Goal: Task Accomplishment & Management: Use online tool/utility

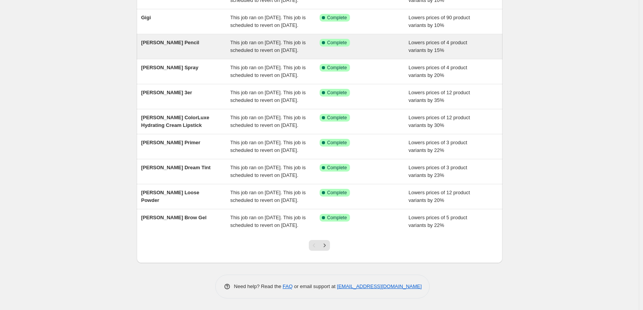
scroll to position [163, 0]
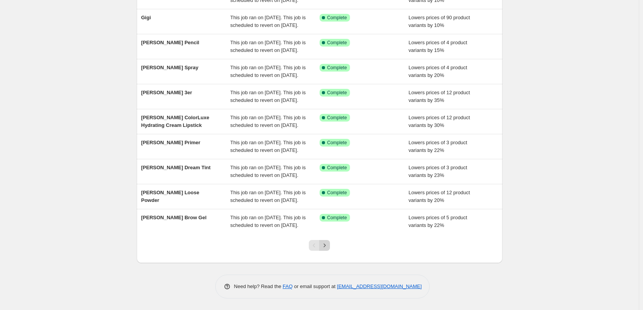
click at [324, 245] on icon "Next" at bounding box center [325, 246] width 8 height 8
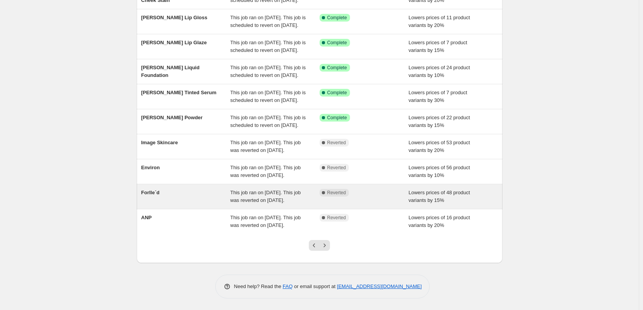
click at [171, 189] on div "Forlle´d" at bounding box center [185, 196] width 89 height 15
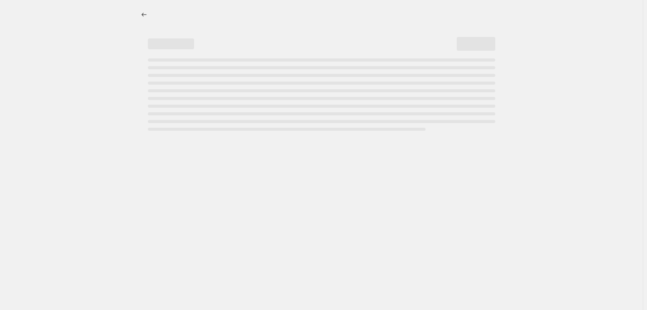
select select "percentage"
select select "remove"
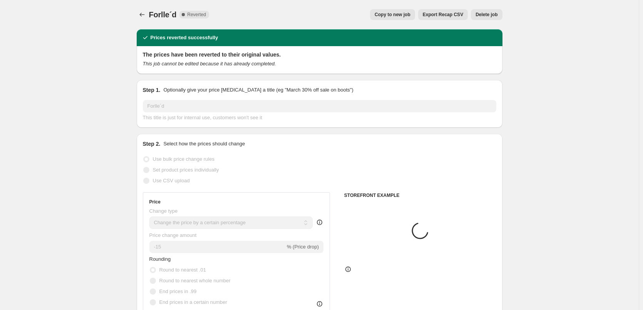
select select "vendor"
click at [396, 16] on span "Copy to new job" at bounding box center [393, 15] width 36 height 6
select select "percentage"
select select "remove"
select select "vendor"
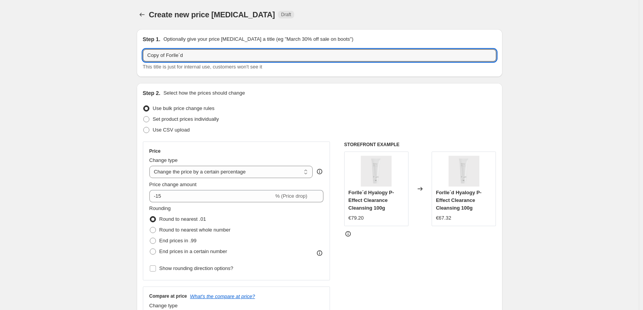
drag, startPoint x: 169, startPoint y: 57, endPoint x: 116, endPoint y: 53, distance: 52.5
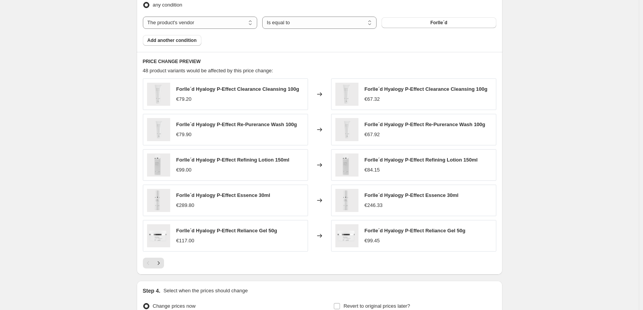
scroll to position [546, 0]
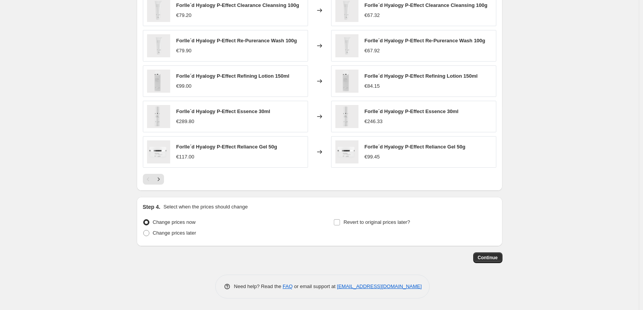
type input "Forlle´d"
click at [371, 214] on div "Step 4. Select when the prices should change Change prices now Change prices la…" at bounding box center [319, 221] width 353 height 37
click at [372, 219] on span "Revert to original prices later?" at bounding box center [376, 222] width 67 height 6
click at [340, 219] on input "Revert to original prices later?" at bounding box center [337, 222] width 6 height 6
checkbox input "true"
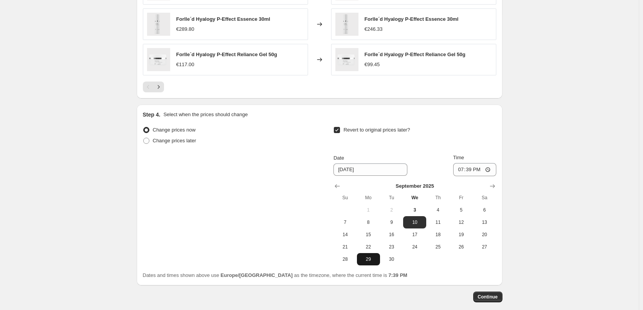
scroll to position [678, 0]
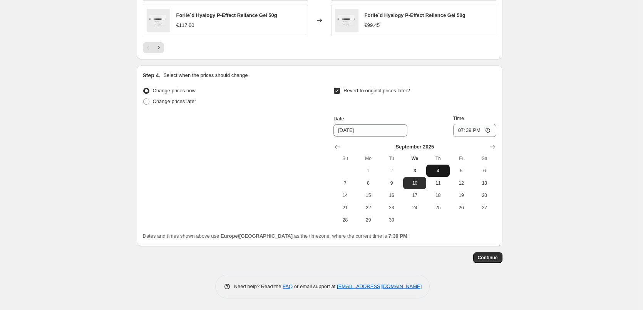
click at [437, 170] on span "4" at bounding box center [437, 171] width 17 height 6
type input "[DATE]"
click at [459, 126] on input "19:39" at bounding box center [474, 130] width 43 height 13
type input "03:00"
click at [483, 259] on span "Continue" at bounding box center [488, 258] width 20 height 6
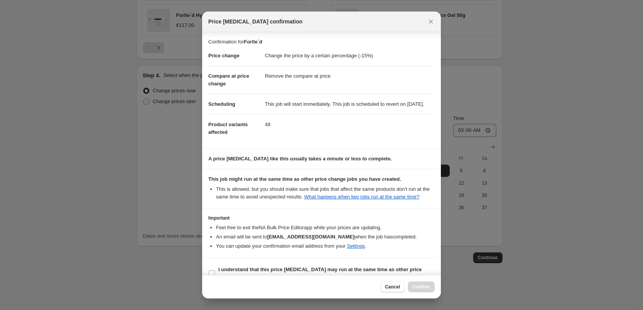
scroll to position [22, 0]
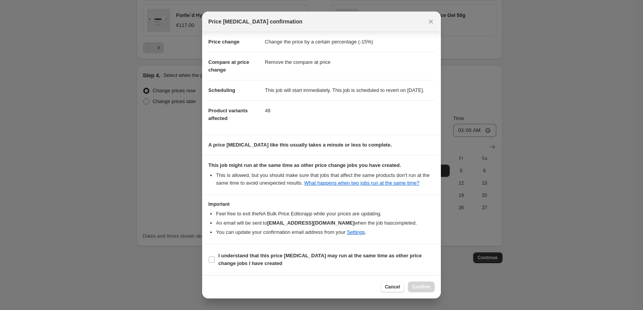
drag, startPoint x: 264, startPoint y: 252, endPoint x: 346, endPoint y: 277, distance: 85.6
click at [264, 253] on b "I understand that this price [MEDICAL_DATA] may run at the same time as other p…" at bounding box center [319, 259] width 203 height 13
click at [215, 257] on input "I understand that this price [MEDICAL_DATA] may run at the same time as other p…" at bounding box center [212, 260] width 6 height 6
checkbox input "true"
click at [424, 291] on button "Confirm" at bounding box center [421, 287] width 27 height 11
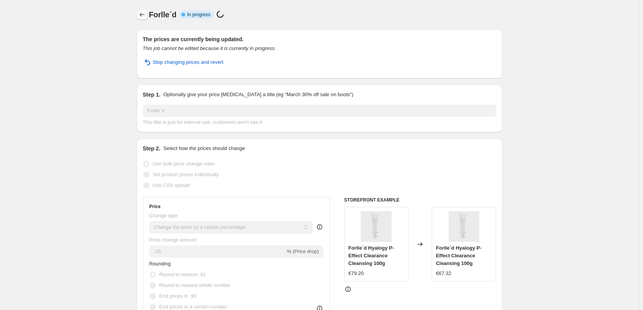
click at [145, 11] on button "Price change jobs" at bounding box center [142, 14] width 11 height 11
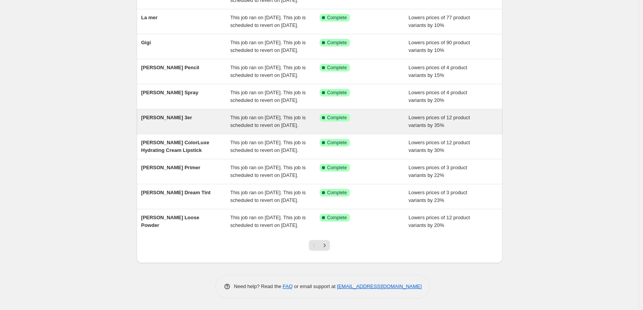
scroll to position [163, 0]
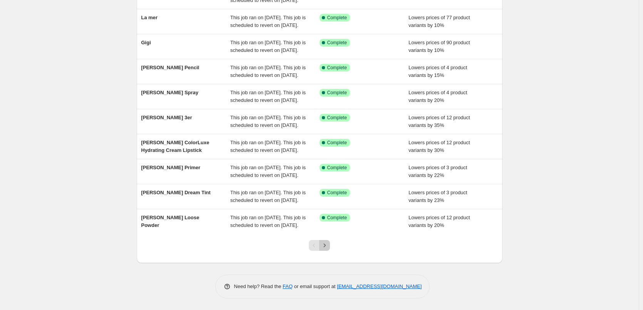
click at [327, 244] on icon "Next" at bounding box center [325, 246] width 8 height 8
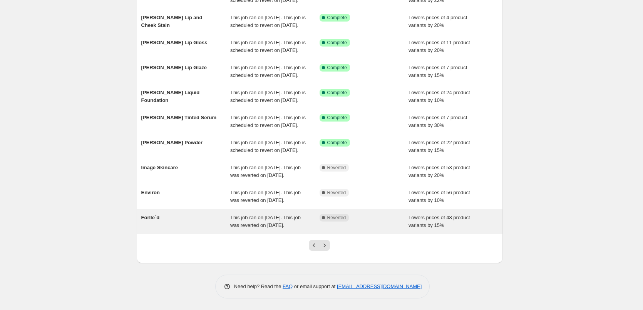
click at [181, 220] on div "Forlle´d" at bounding box center [185, 221] width 89 height 15
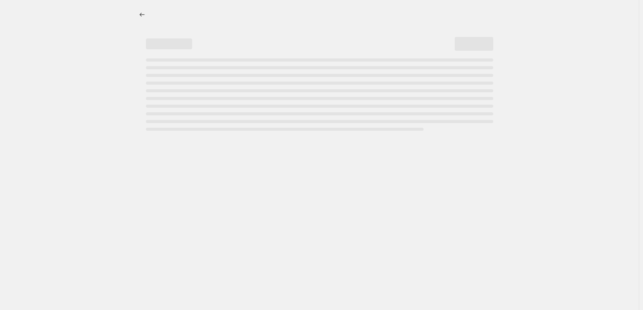
select select "percentage"
select select "remove"
select select "vendor"
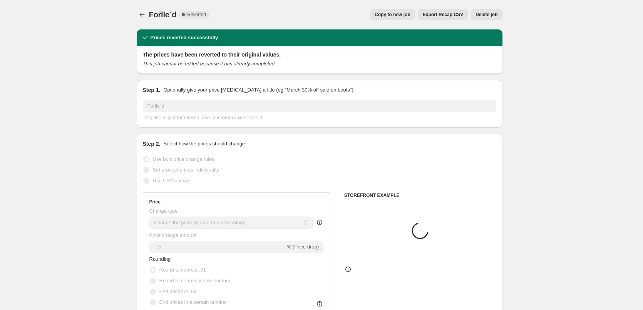
click at [494, 11] on button "Delete job" at bounding box center [486, 14] width 31 height 11
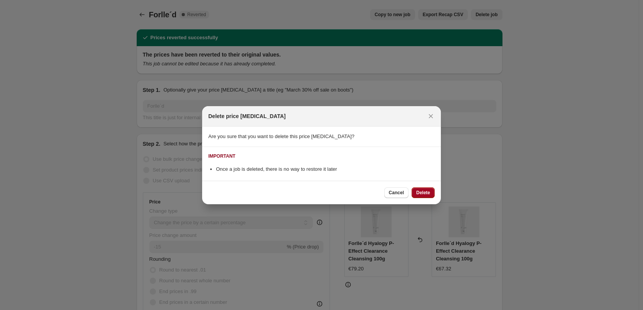
click at [427, 189] on button "Delete" at bounding box center [422, 192] width 23 height 11
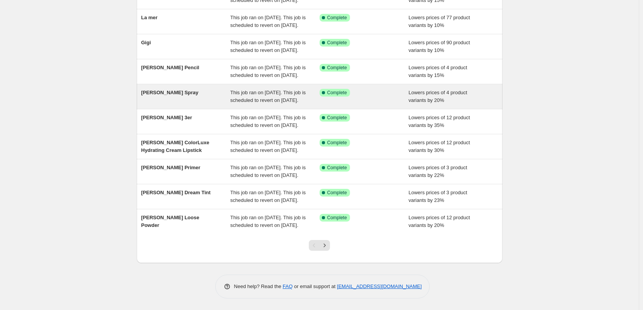
scroll to position [163, 0]
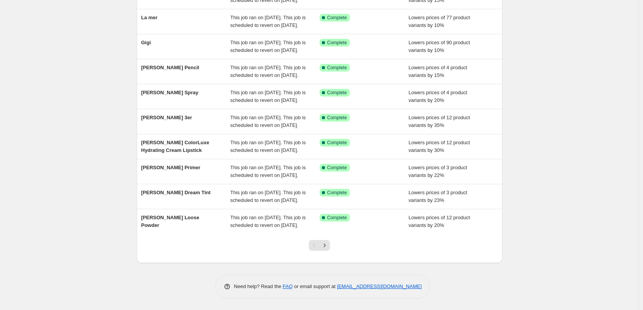
click at [323, 252] on div at bounding box center [319, 248] width 31 height 29
click at [328, 248] on icon "Next" at bounding box center [325, 246] width 8 height 8
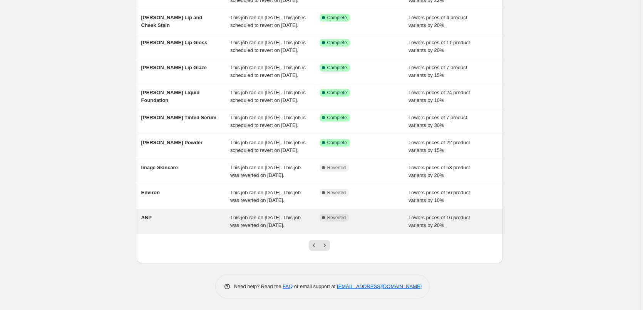
click at [154, 214] on div "ANP" at bounding box center [185, 221] width 89 height 15
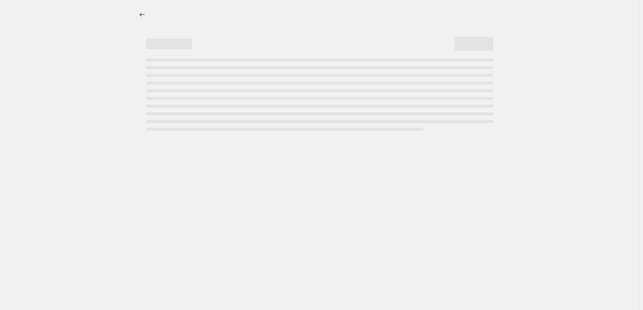
select select "percentage"
select select "vendor"
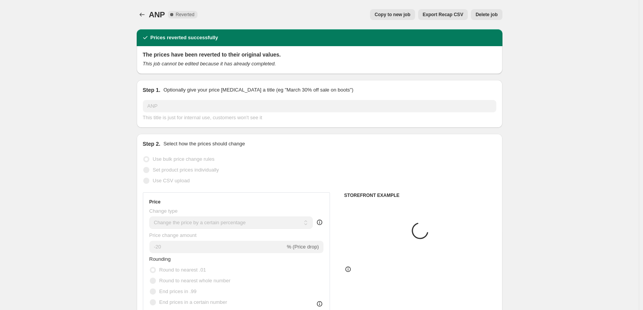
click at [400, 18] on button "Copy to new job" at bounding box center [392, 14] width 45 height 11
select select "percentage"
select select "vendor"
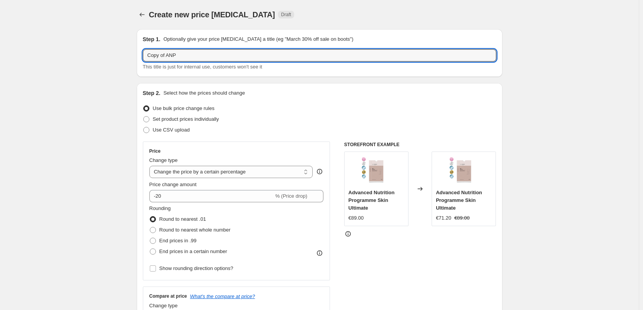
drag, startPoint x: 168, startPoint y: 57, endPoint x: 111, endPoint y: 56, distance: 57.4
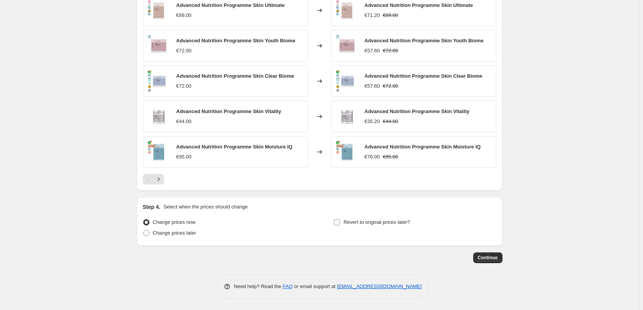
type input "ANP"
click at [373, 222] on span "Revert to original prices later?" at bounding box center [376, 222] width 67 height 6
click at [340, 222] on input "Revert to original prices later?" at bounding box center [337, 222] width 6 height 6
checkbox input "true"
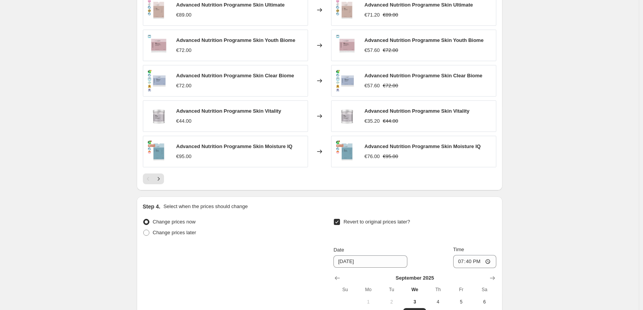
scroll to position [678, 0]
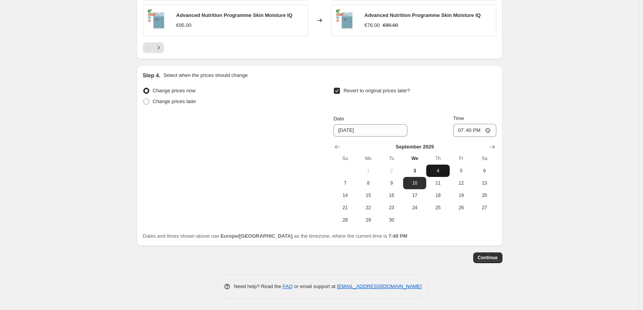
click at [439, 170] on span "4" at bounding box center [437, 171] width 17 height 6
type input "[DATE]"
click at [459, 131] on input "19:40" at bounding box center [474, 130] width 43 height 13
type input "03:00"
click at [489, 259] on span "Continue" at bounding box center [488, 258] width 20 height 6
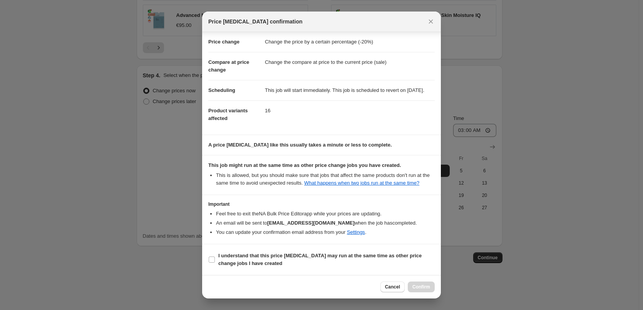
scroll to position [22, 0]
click at [259, 259] on span "I understand that this price [MEDICAL_DATA] may run at the same time as other p…" at bounding box center [326, 259] width 216 height 15
click at [215, 259] on input "I understand that this price [MEDICAL_DATA] may run at the same time as other p…" at bounding box center [212, 260] width 6 height 6
checkbox input "true"
click at [407, 277] on div "Cancel Confirm" at bounding box center [321, 286] width 239 height 23
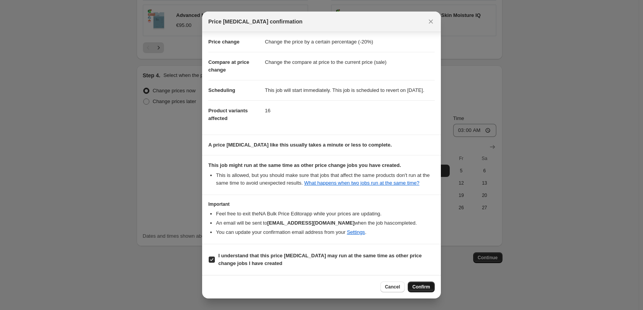
click at [417, 288] on span "Confirm" at bounding box center [421, 287] width 18 height 6
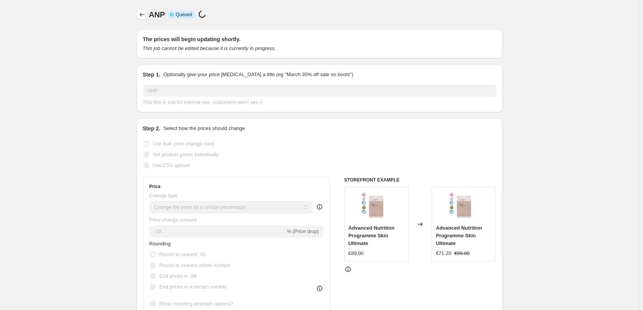
click at [145, 15] on icon "Price change jobs" at bounding box center [142, 15] width 8 height 8
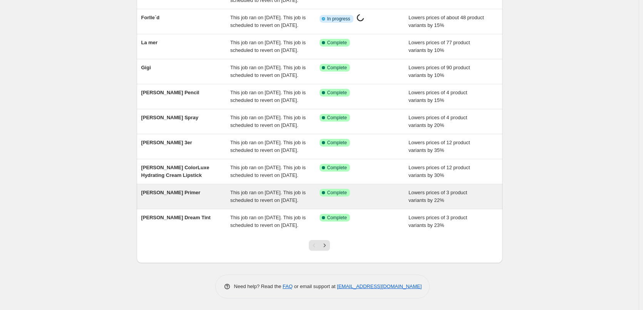
scroll to position [163, 0]
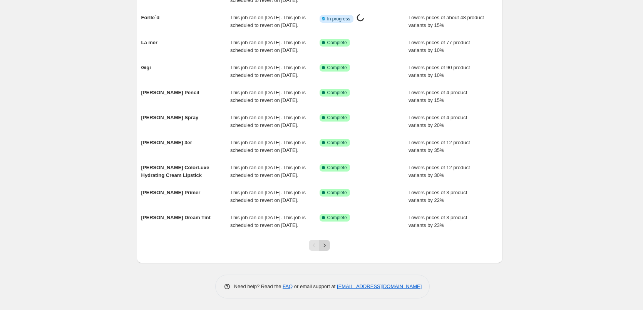
click at [327, 242] on icon "Next" at bounding box center [325, 246] width 8 height 8
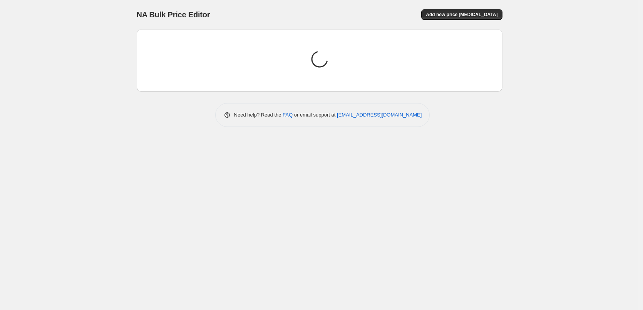
scroll to position [0, 0]
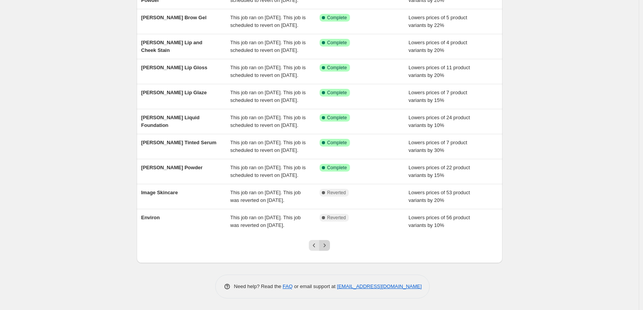
click at [325, 244] on icon "Next" at bounding box center [325, 246] width 8 height 8
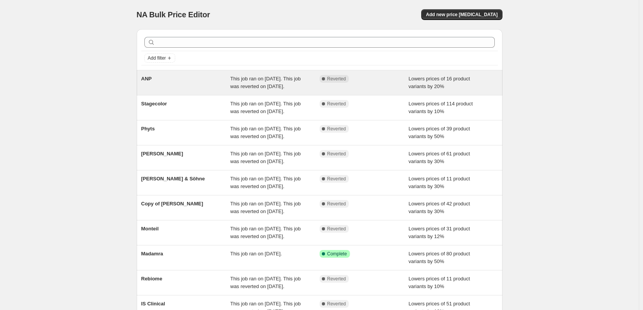
click at [146, 84] on div "ANP" at bounding box center [185, 82] width 89 height 15
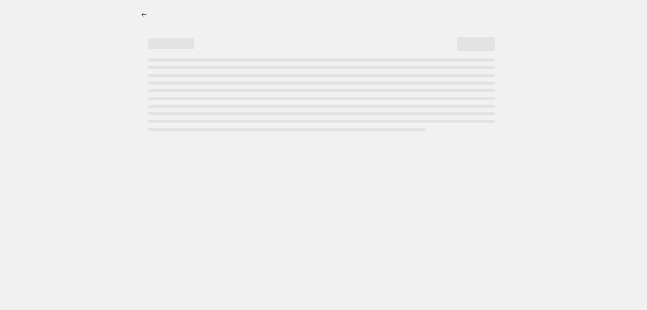
select select "percentage"
select select "vendor"
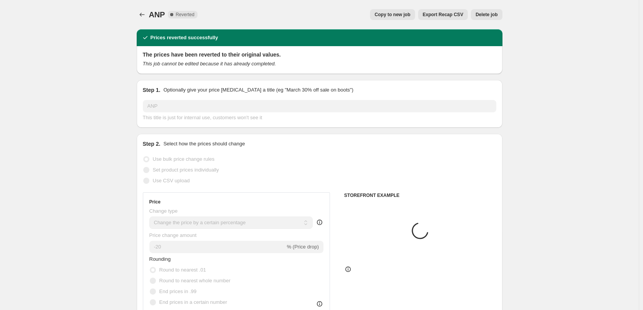
click at [495, 17] on span "Delete job" at bounding box center [486, 15] width 22 height 6
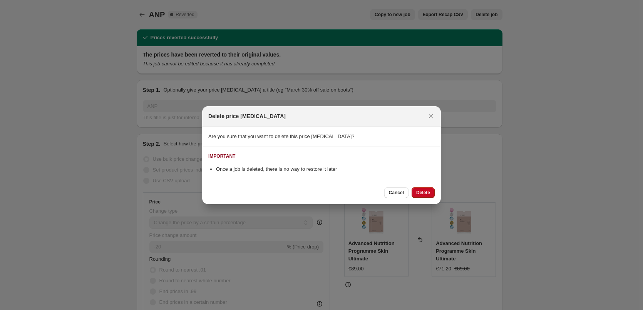
click at [430, 186] on div "Cancel Delete" at bounding box center [321, 192] width 239 height 23
click at [428, 189] on button "Delete" at bounding box center [422, 192] width 23 height 11
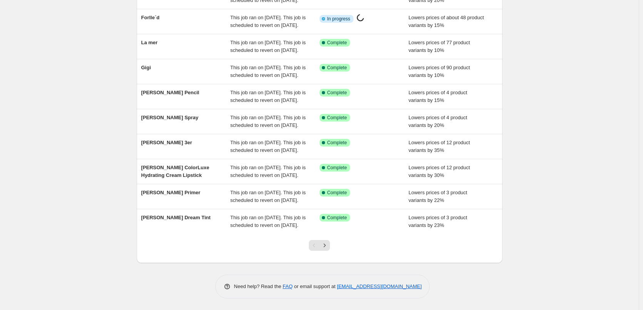
click at [330, 239] on div at bounding box center [319, 248] width 31 height 29
click at [328, 246] on icon "Next" at bounding box center [325, 246] width 8 height 8
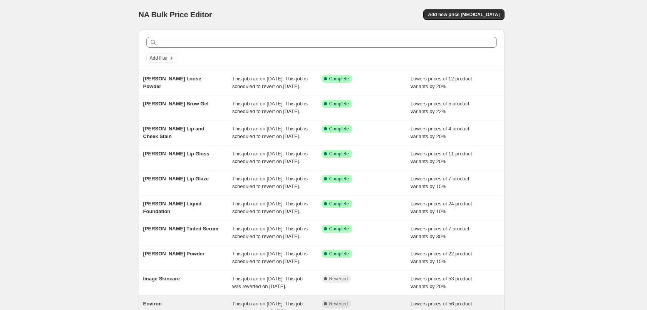
click at [328, 245] on div "NA Bulk Price Editor. This page is ready NA Bulk Price Editor Add new price [ME…" at bounding box center [321, 198] width 642 height 396
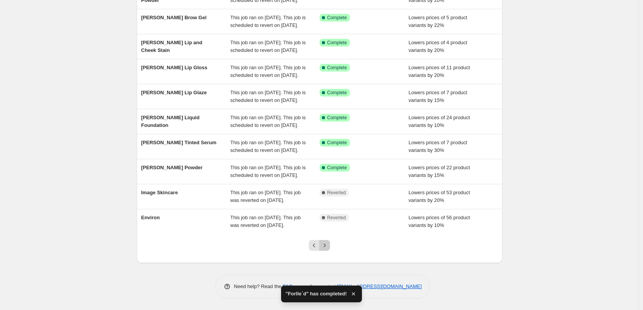
click at [328, 245] on icon "Next" at bounding box center [325, 246] width 8 height 8
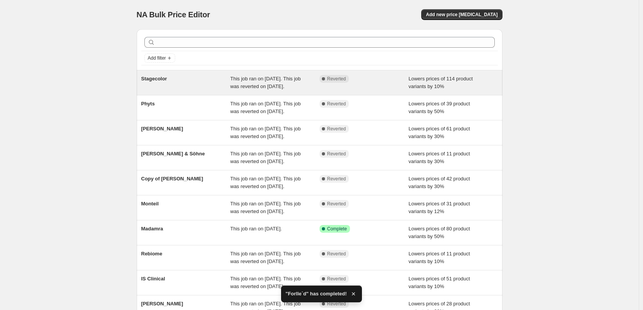
click at [167, 86] on div "Stagecolor" at bounding box center [185, 82] width 89 height 15
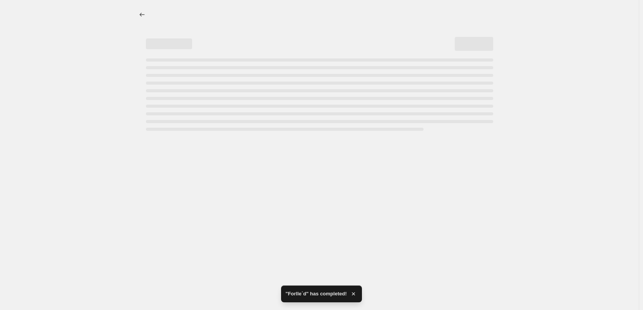
select select "percentage"
select select "vendor"
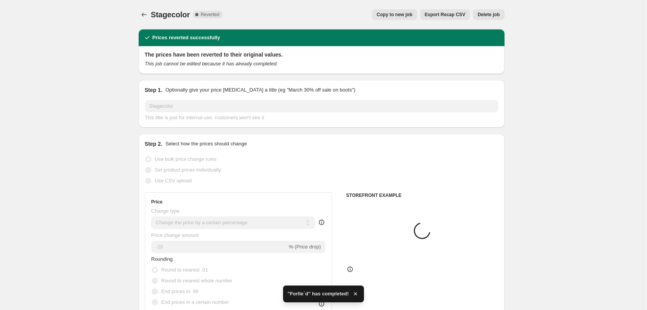
click at [396, 11] on button "Copy to new job" at bounding box center [394, 14] width 45 height 11
select select "percentage"
select select "vendor"
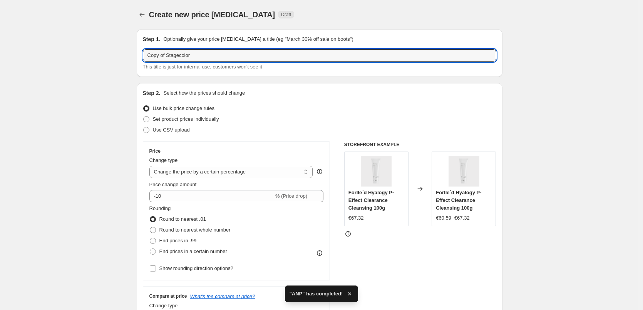
drag, startPoint x: 167, startPoint y: 57, endPoint x: 123, endPoint y: 58, distance: 44.7
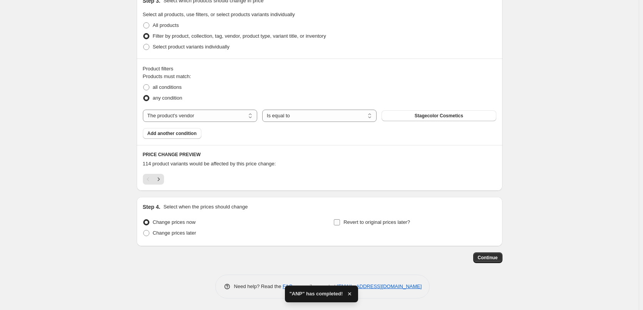
type input "Stagecolor"
click at [365, 217] on label "Revert to original prices later?" at bounding box center [371, 222] width 77 height 11
click at [340, 219] on input "Revert to original prices later?" at bounding box center [337, 222] width 6 height 6
checkbox input "true"
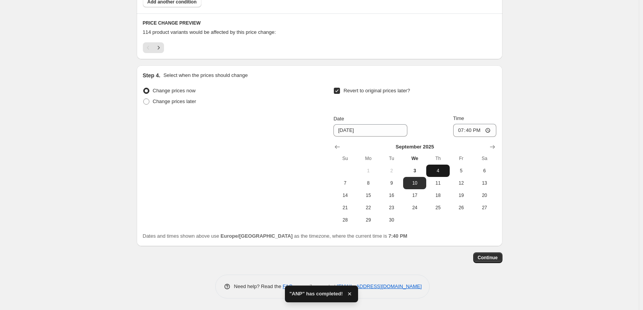
click at [445, 168] on span "4" at bounding box center [437, 171] width 17 height 6
type input "[DATE]"
drag, startPoint x: 468, startPoint y: 128, endPoint x: 464, endPoint y: 129, distance: 4.4
click at [465, 129] on input "19:40" at bounding box center [474, 130] width 43 height 13
click at [463, 130] on input "19:40" at bounding box center [474, 130] width 43 height 13
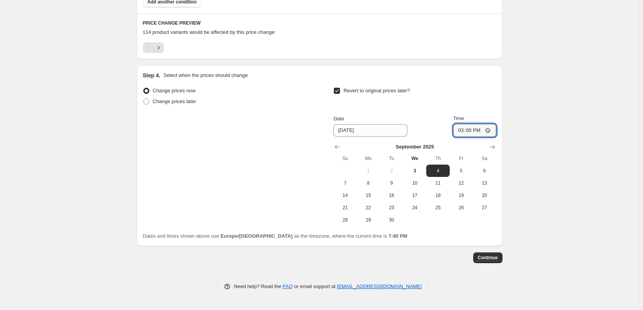
type input "03:00"
click at [493, 255] on span "Continue" at bounding box center [488, 258] width 20 height 6
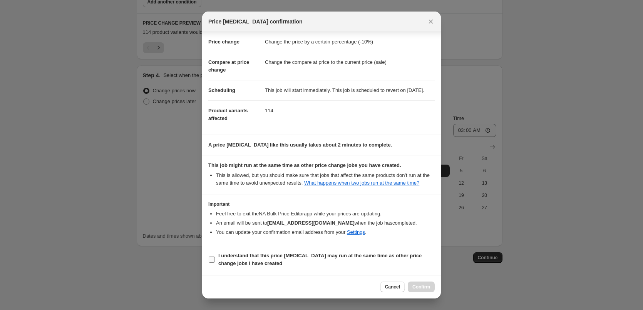
click at [258, 254] on b "I understand that this price [MEDICAL_DATA] may run at the same time as other p…" at bounding box center [319, 259] width 203 height 13
click at [215, 257] on input "I understand that this price [MEDICAL_DATA] may run at the same time as other p…" at bounding box center [212, 260] width 6 height 6
checkbox input "true"
click at [425, 288] on span "Confirm" at bounding box center [421, 287] width 18 height 6
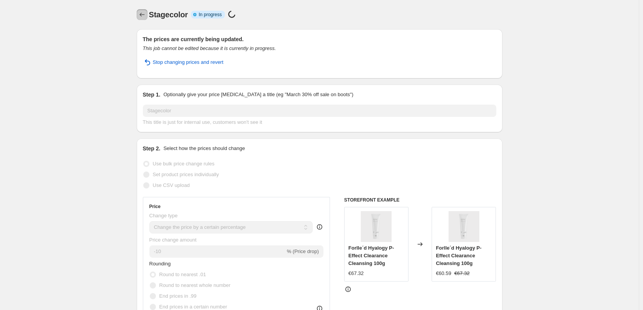
click at [145, 12] on icon "Price change jobs" at bounding box center [142, 15] width 8 height 8
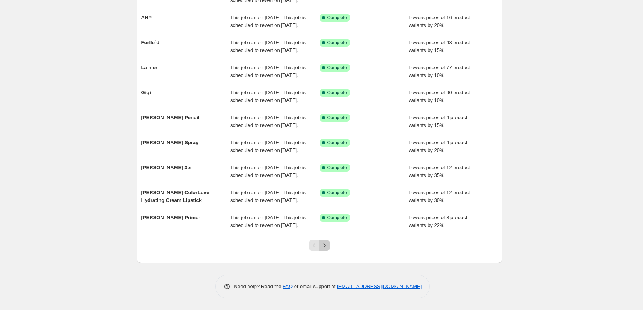
click at [325, 246] on icon "Next" at bounding box center [325, 246] width 8 height 8
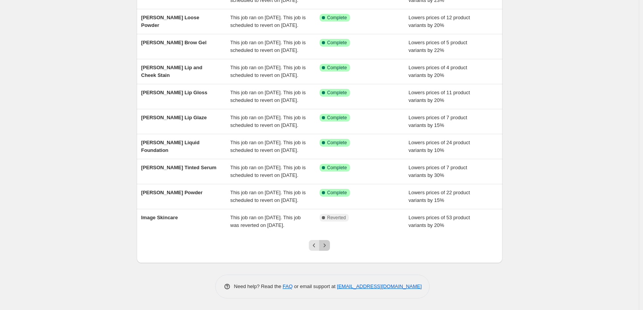
click at [325, 246] on icon "Next" at bounding box center [325, 246] width 8 height 8
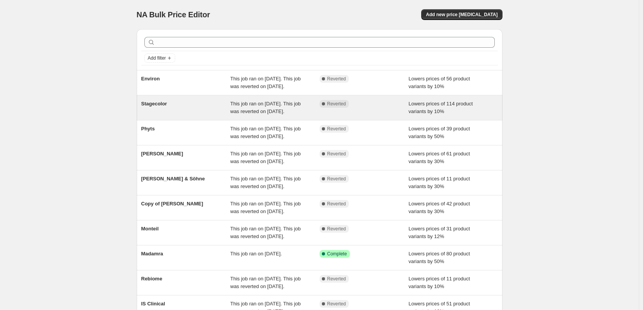
click at [164, 115] on div "Stagecolor" at bounding box center [185, 107] width 89 height 15
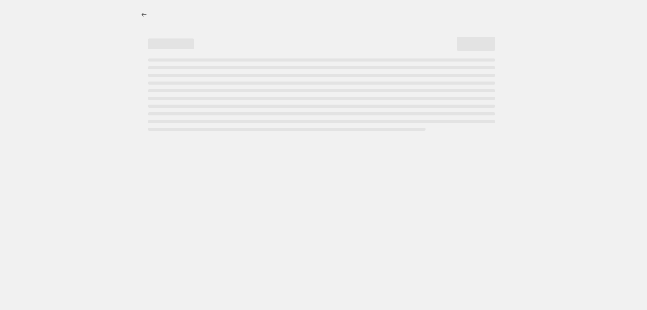
select select "percentage"
select select "vendor"
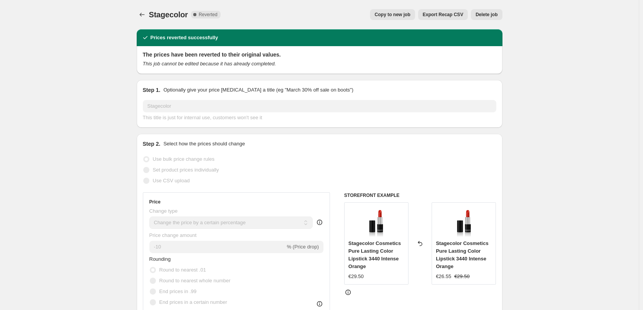
click at [488, 16] on span "Delete job" at bounding box center [486, 15] width 22 height 6
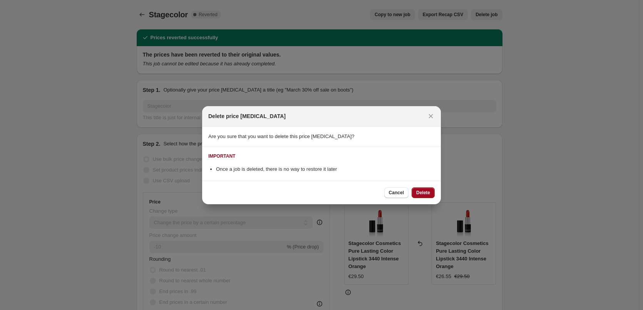
click at [420, 197] on button "Delete" at bounding box center [422, 192] width 23 height 11
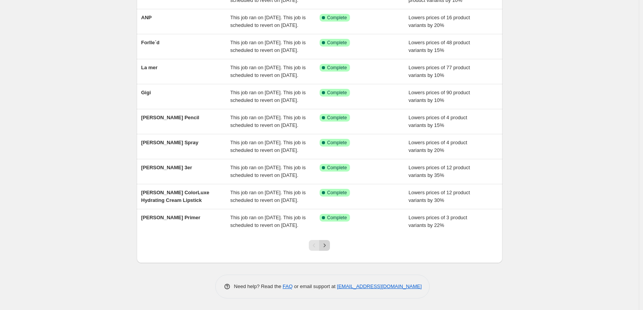
click at [327, 244] on icon "Next" at bounding box center [325, 246] width 8 height 8
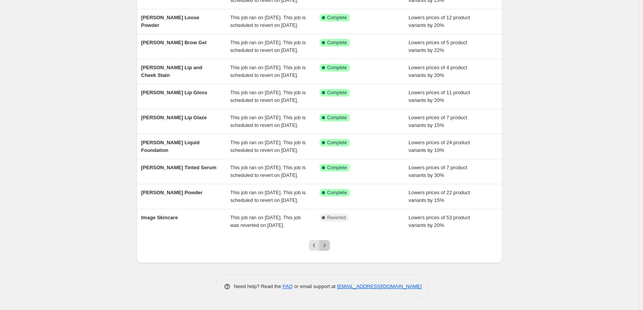
click at [328, 245] on icon "Next" at bounding box center [325, 246] width 8 height 8
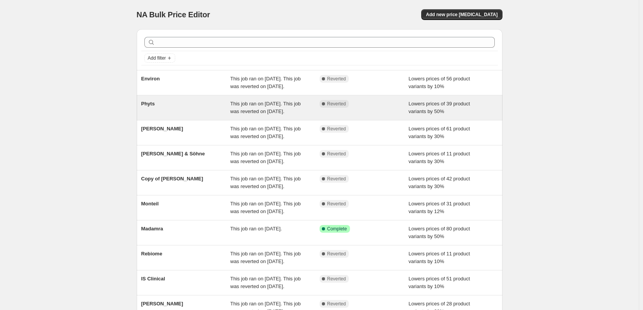
click at [155, 115] on div "Phyts" at bounding box center [185, 107] width 89 height 15
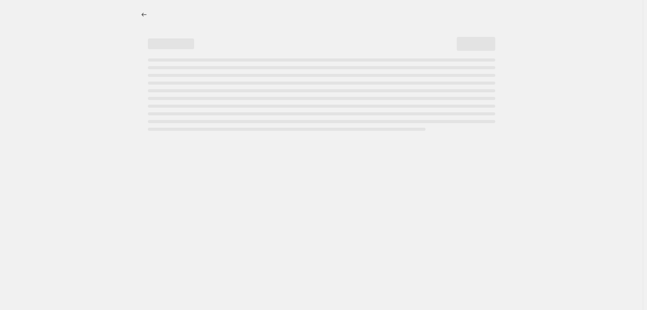
select select "percentage"
select select "vendor"
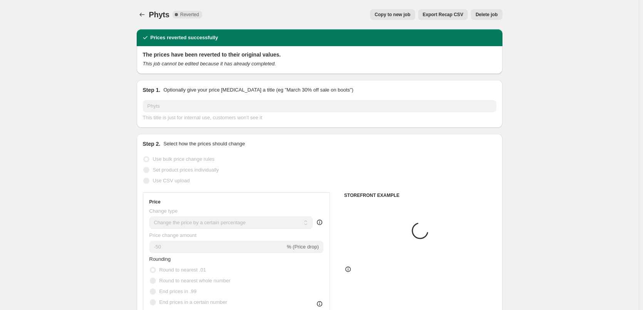
click at [408, 18] on button "Copy to new job" at bounding box center [392, 14] width 45 height 11
select select "percentage"
select select "vendor"
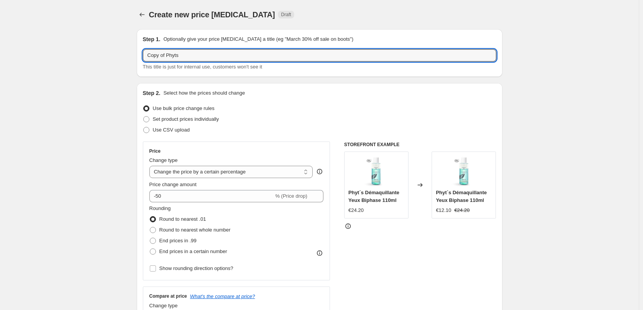
drag, startPoint x: 168, startPoint y: 55, endPoint x: 137, endPoint y: 57, distance: 30.8
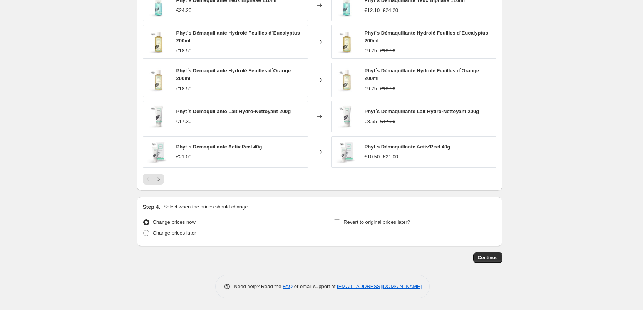
type input "Phyts"
click at [392, 229] on div "Revert to original prices later?" at bounding box center [414, 228] width 162 height 23
click at [388, 224] on span "Revert to original prices later?" at bounding box center [376, 222] width 67 height 6
click at [340, 224] on input "Revert to original prices later?" at bounding box center [337, 222] width 6 height 6
checkbox input "true"
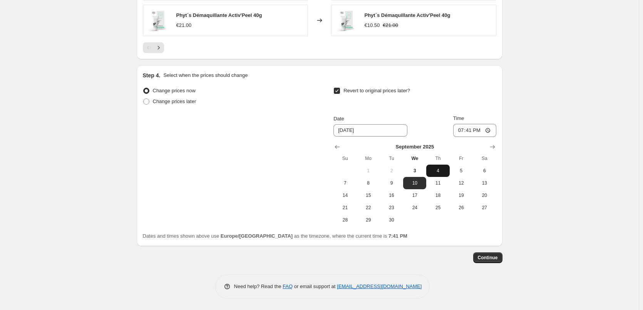
click at [442, 172] on span "4" at bounding box center [437, 171] width 17 height 6
type input "[DATE]"
click at [465, 133] on input "19:41" at bounding box center [474, 130] width 43 height 13
type input "03:00"
click at [501, 261] on button "Continue" at bounding box center [487, 258] width 29 height 11
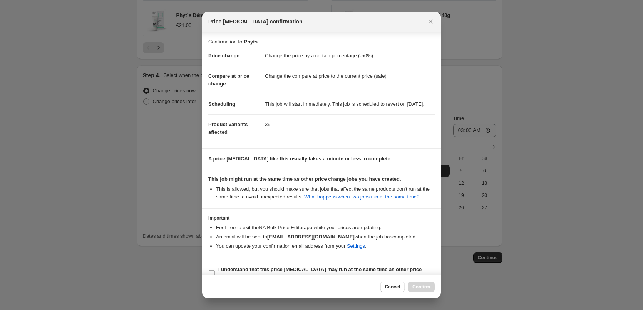
click at [244, 258] on section "Important Feel free to exit the NA Bulk Price Editor app while your prices are …" at bounding box center [321, 233] width 239 height 49
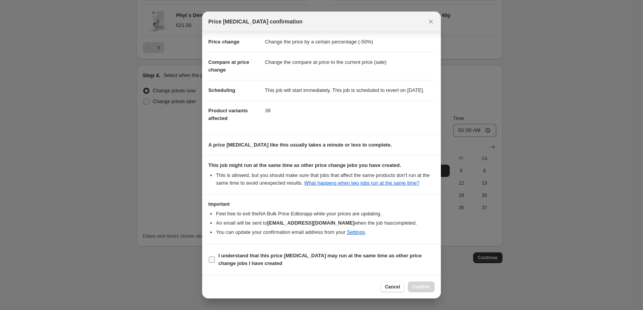
click at [249, 255] on b "I understand that this price [MEDICAL_DATA] may run at the same time as other p…" at bounding box center [319, 259] width 203 height 13
click at [215, 257] on input "I understand that this price [MEDICAL_DATA] may run at the same time as other p…" at bounding box center [212, 260] width 6 height 6
checkbox input "true"
drag, startPoint x: 388, startPoint y: 276, endPoint x: 421, endPoint y: 289, distance: 36.2
click at [421, 289] on span "Confirm" at bounding box center [421, 287] width 18 height 6
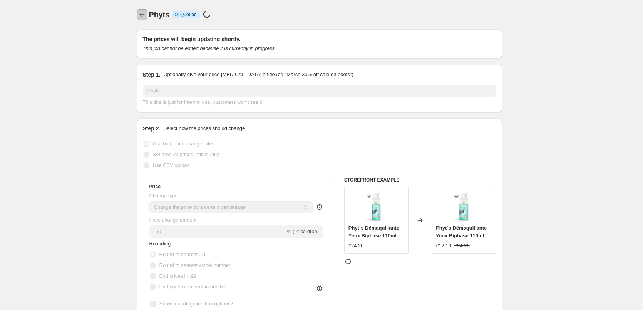
click at [143, 13] on icon "Price change jobs" at bounding box center [142, 15] width 8 height 8
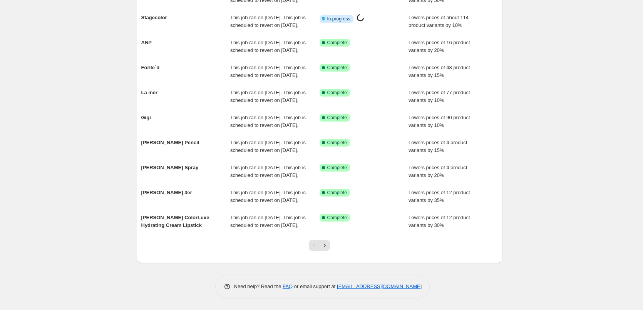
click at [333, 243] on div at bounding box center [319, 248] width 31 height 29
click at [330, 244] on button "Next" at bounding box center [324, 245] width 11 height 11
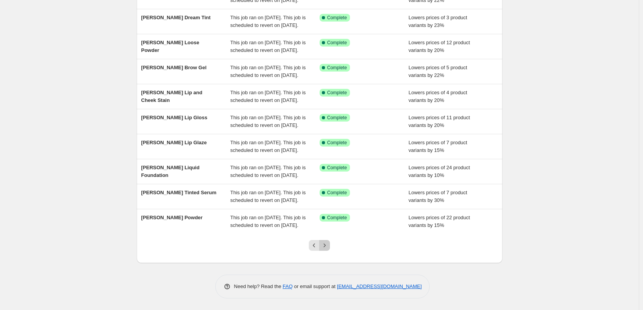
click at [330, 244] on button "Next" at bounding box center [324, 245] width 11 height 11
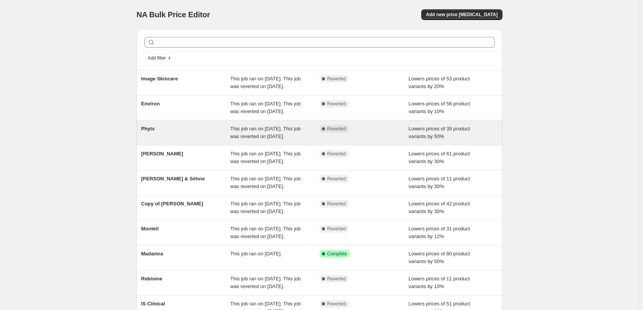
click at [178, 140] on div "Phyts" at bounding box center [185, 132] width 89 height 15
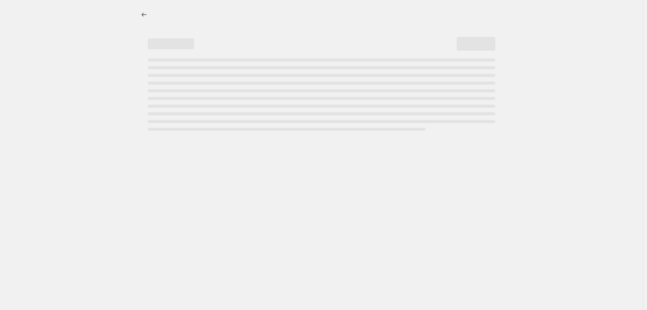
select select "percentage"
select select "vendor"
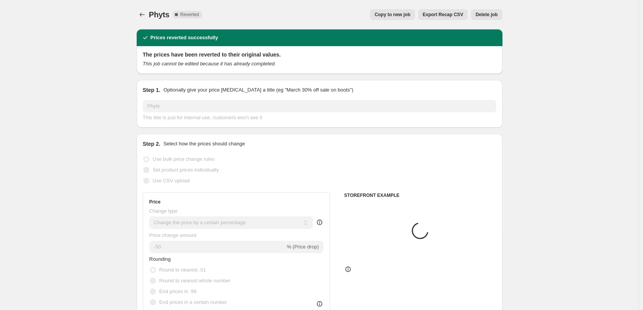
click at [495, 18] on button "Delete job" at bounding box center [486, 14] width 31 height 11
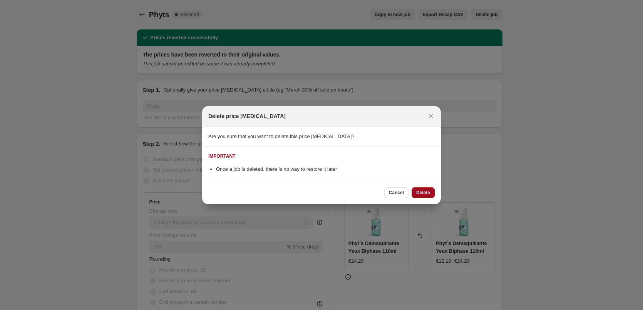
click at [423, 190] on span "Delete" at bounding box center [423, 193] width 14 height 6
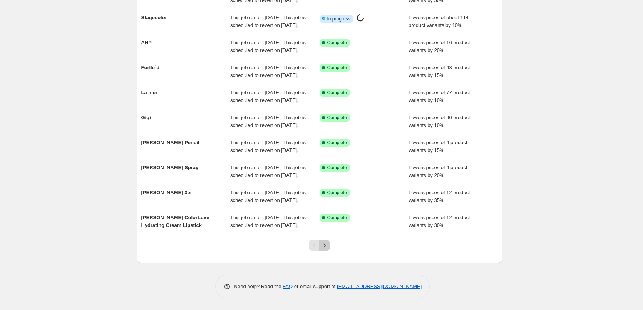
click at [330, 245] on button "Next" at bounding box center [324, 245] width 11 height 11
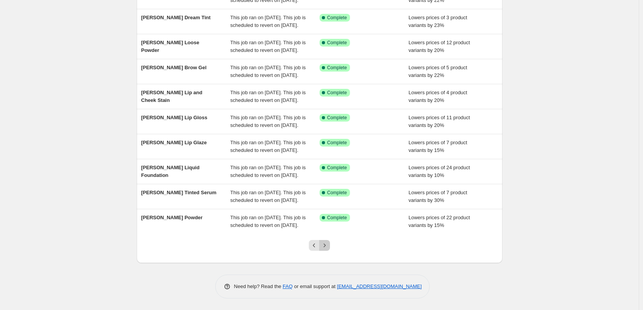
click at [330, 245] on button "Next" at bounding box center [324, 245] width 11 height 11
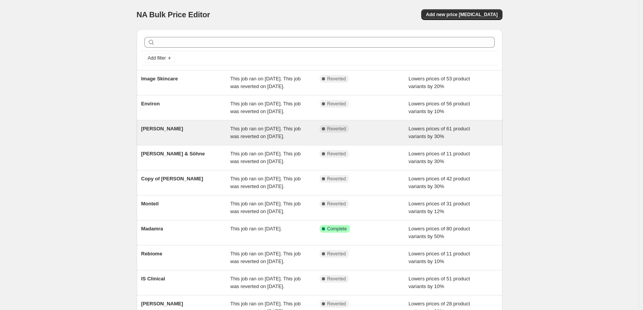
click at [167, 132] on span "[PERSON_NAME]" at bounding box center [162, 129] width 42 height 6
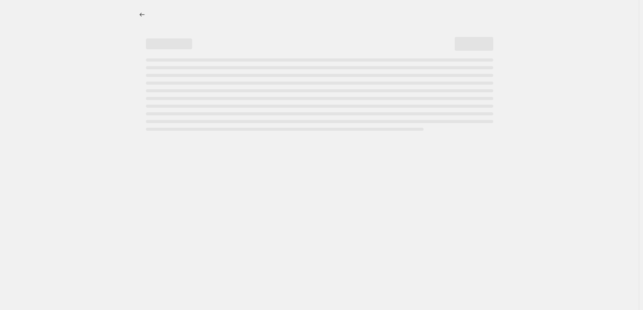
select select "percentage"
select select "vendor"
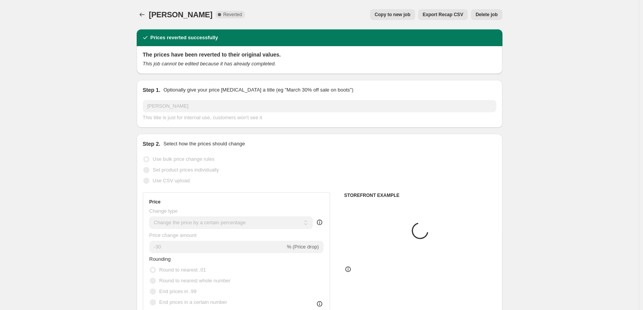
click at [395, 17] on span "Copy to new job" at bounding box center [393, 15] width 36 height 6
select select "percentage"
select select "vendor"
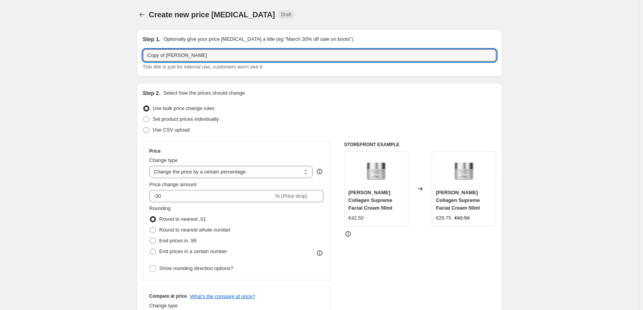
drag, startPoint x: 167, startPoint y: 55, endPoint x: 104, endPoint y: 55, distance: 63.1
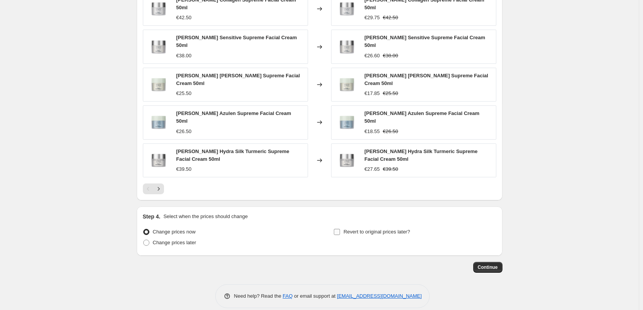
type input "[PERSON_NAME]"
click at [369, 229] on span "Revert to original prices later?" at bounding box center [376, 232] width 67 height 6
click at [340, 229] on input "Revert to original prices later?" at bounding box center [337, 232] width 6 height 6
checkbox input "true"
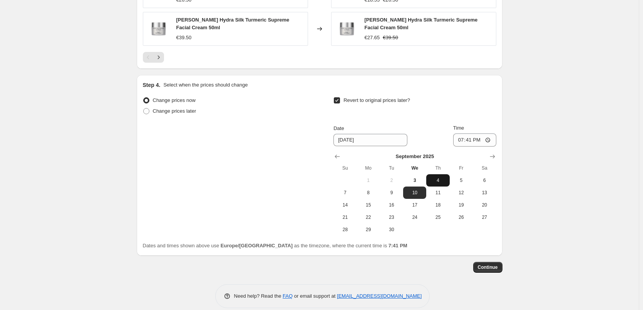
click at [442, 177] on button "4" at bounding box center [437, 180] width 23 height 12
type input "[DATE]"
click at [461, 134] on input "19:41" at bounding box center [474, 140] width 43 height 13
type input "03:00"
click at [498, 264] on span "Continue" at bounding box center [488, 267] width 20 height 6
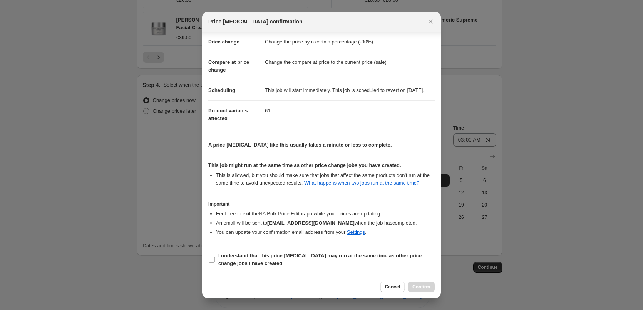
click at [251, 248] on section "I understand that this price [MEDICAL_DATA] may run at the same time as other p…" at bounding box center [321, 259] width 239 height 31
click at [257, 256] on b "I understand that this price [MEDICAL_DATA] may run at the same time as other p…" at bounding box center [319, 259] width 203 height 13
click at [215, 257] on input "I understand that this price [MEDICAL_DATA] may run at the same time as other p…" at bounding box center [212, 260] width 6 height 6
checkbox input "true"
click at [430, 286] on button "Confirm" at bounding box center [421, 287] width 27 height 11
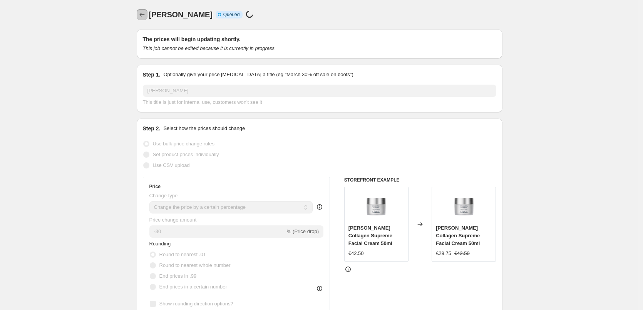
click at [144, 16] on icon "Price change jobs" at bounding box center [142, 15] width 8 height 8
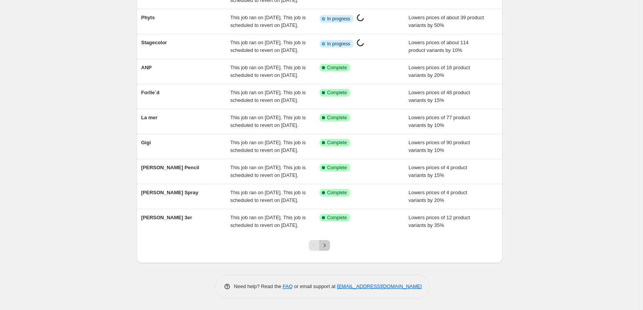
click at [330, 250] on button "Next" at bounding box center [324, 245] width 11 height 11
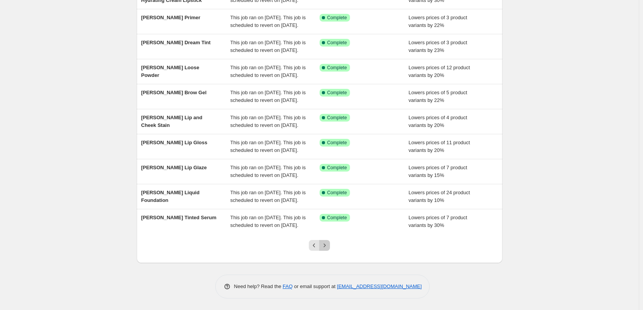
click at [330, 250] on button "Next" at bounding box center [324, 245] width 11 height 11
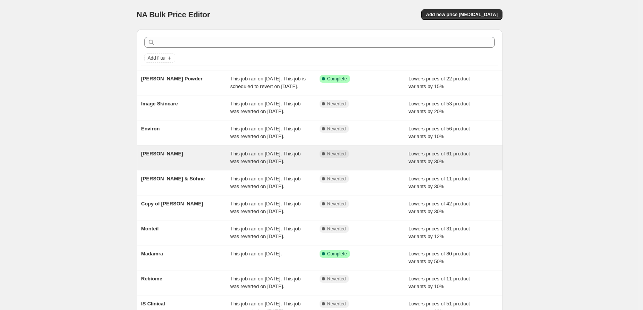
click at [170, 170] on div "[PERSON_NAME] This job ran on [DATE]. This job was reverted on [DATE]. Complete…" at bounding box center [320, 158] width 366 height 25
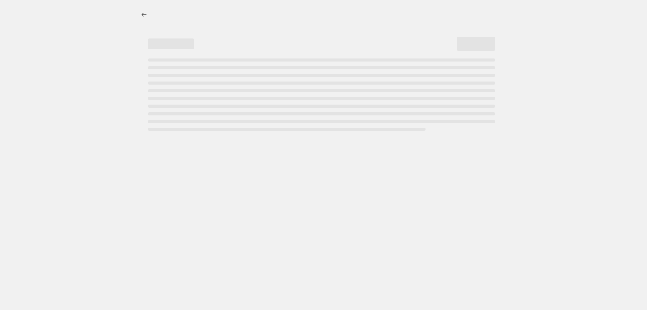
select select "percentage"
select select "vendor"
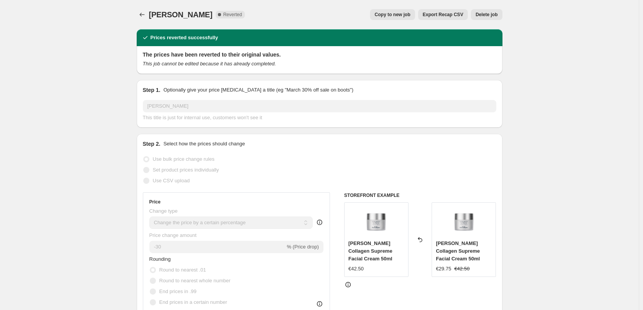
click at [484, 21] on div "[PERSON_NAME]. This page is ready [PERSON_NAME] Complete Reverted Copy to new j…" at bounding box center [320, 14] width 366 height 29
click at [485, 18] on button "Delete job" at bounding box center [486, 14] width 31 height 11
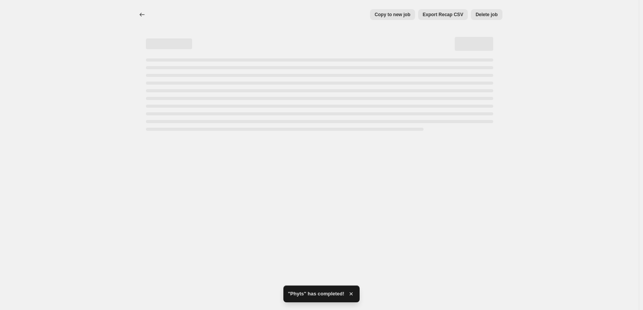
select select "percentage"
select select "vendor"
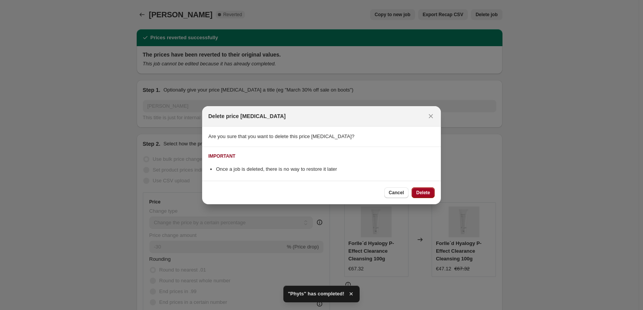
click at [430, 193] on span "Delete" at bounding box center [423, 193] width 14 height 6
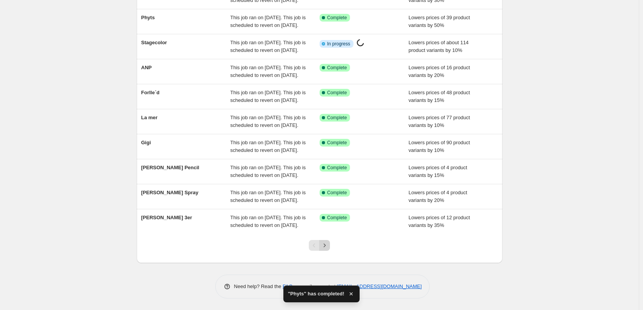
click at [323, 246] on icon "Next" at bounding box center [325, 246] width 8 height 8
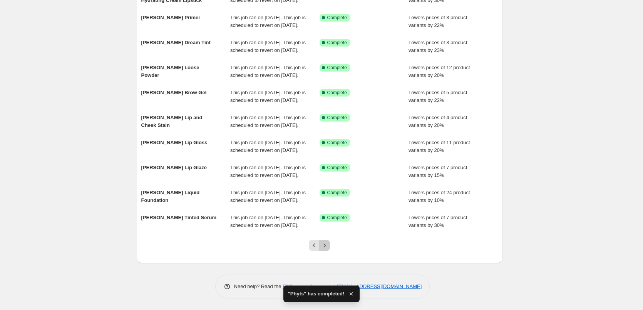
click at [323, 246] on icon "Next" at bounding box center [325, 246] width 8 height 8
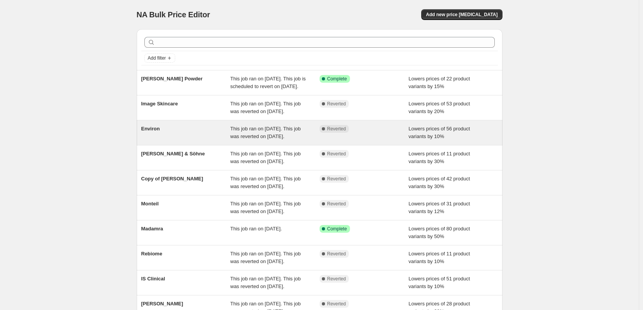
click at [181, 140] on div "Environ" at bounding box center [185, 132] width 89 height 15
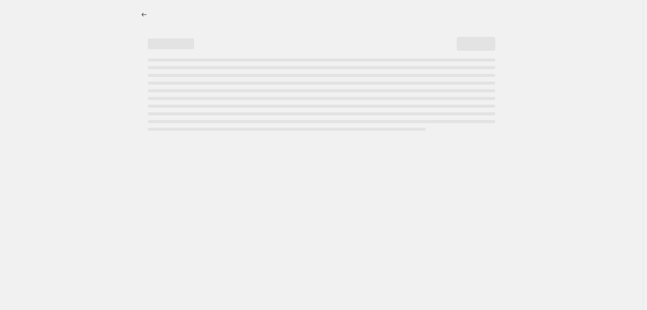
select select "percentage"
select select "vendor"
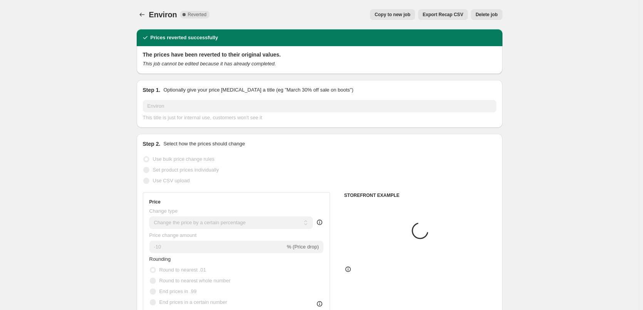
click at [402, 15] on span "Copy to new job" at bounding box center [393, 15] width 36 height 6
select select "percentage"
select select "vendor"
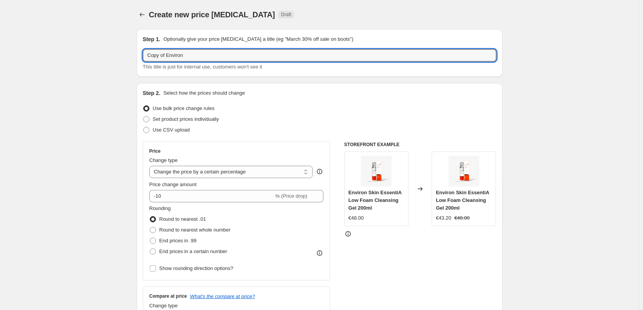
drag, startPoint x: 168, startPoint y: 56, endPoint x: 102, endPoint y: 54, distance: 65.5
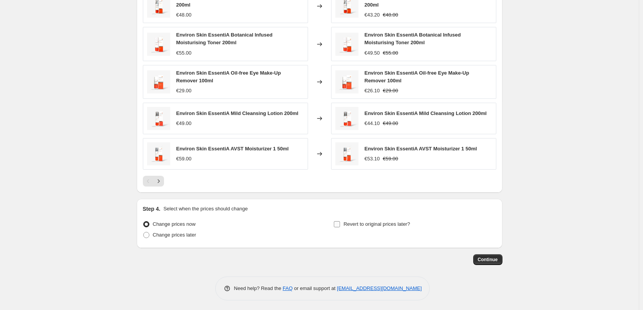
type input "Environ"
click at [373, 221] on span "Revert to original prices later?" at bounding box center [376, 224] width 67 height 6
click at [340, 221] on input "Revert to original prices later?" at bounding box center [337, 224] width 6 height 6
checkbox input "true"
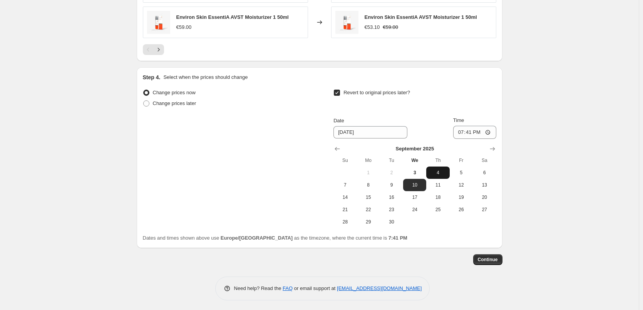
click at [438, 175] on button "4" at bounding box center [437, 173] width 23 height 12
type input "[DATE]"
click at [462, 130] on input "19:41" at bounding box center [474, 132] width 43 height 13
type input "03:00"
click at [494, 259] on span "Continue" at bounding box center [488, 260] width 20 height 6
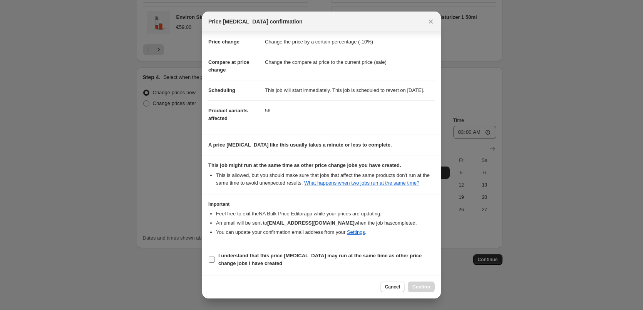
click at [284, 254] on b "I understand that this price [MEDICAL_DATA] may run at the same time as other p…" at bounding box center [319, 259] width 203 height 13
click at [215, 257] on input "I understand that this price [MEDICAL_DATA] may run at the same time as other p…" at bounding box center [212, 260] width 6 height 6
checkbox input "true"
click at [425, 289] on span "Confirm" at bounding box center [421, 287] width 18 height 6
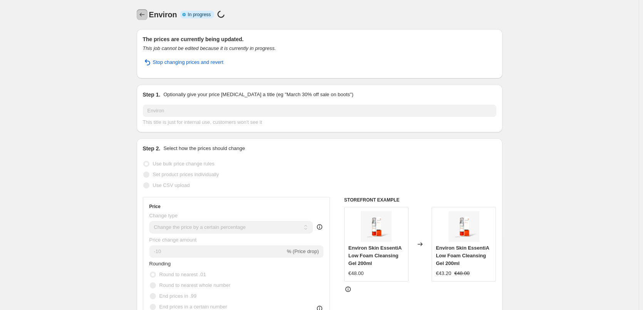
click at [147, 18] on button "Price change jobs" at bounding box center [142, 14] width 11 height 11
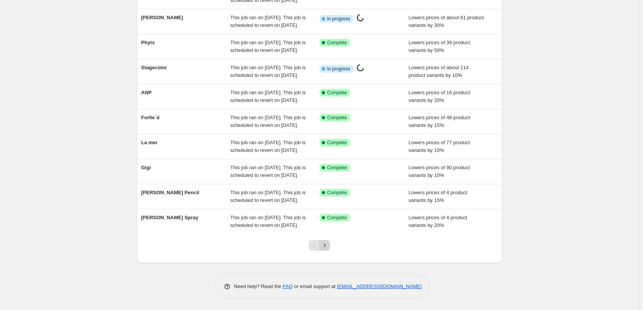
click at [328, 246] on icon "Next" at bounding box center [325, 246] width 8 height 8
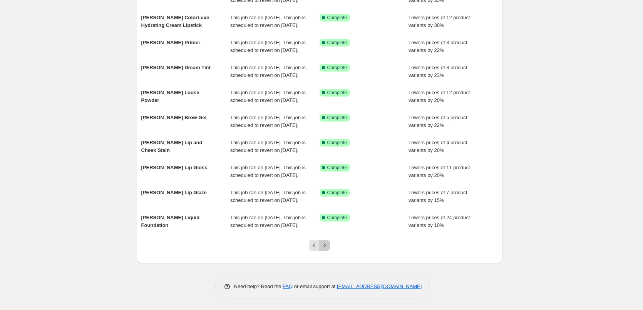
click at [328, 246] on icon "Next" at bounding box center [325, 246] width 8 height 8
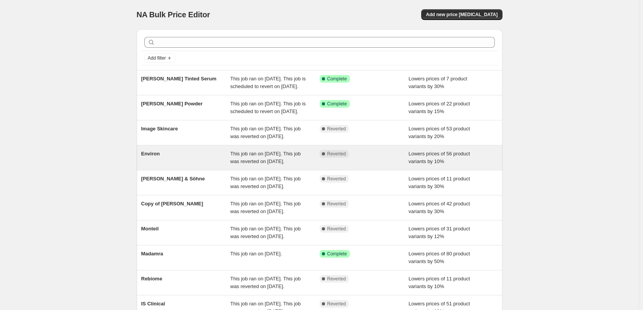
click at [159, 166] on div "Environ" at bounding box center [185, 157] width 89 height 15
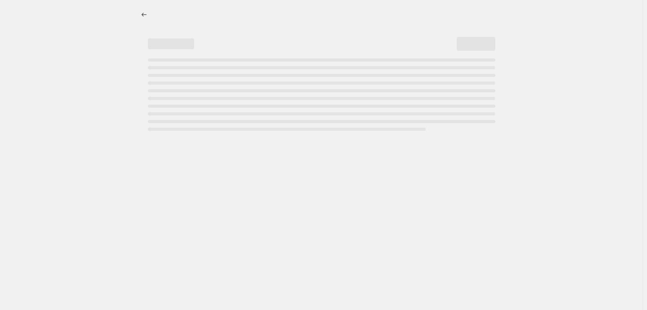
select select "percentage"
select select "vendor"
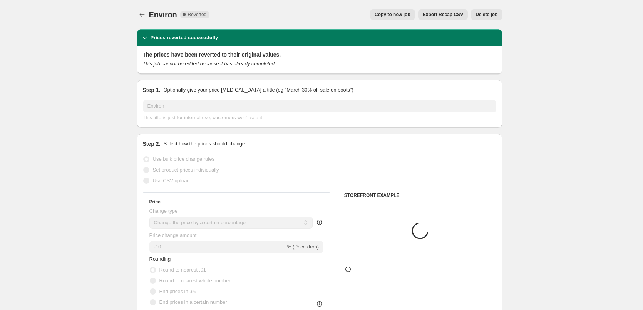
click at [489, 10] on button "Delete job" at bounding box center [486, 14] width 31 height 11
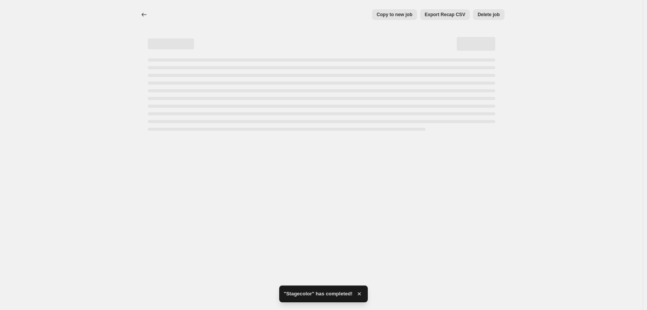
select select "percentage"
select select "vendor"
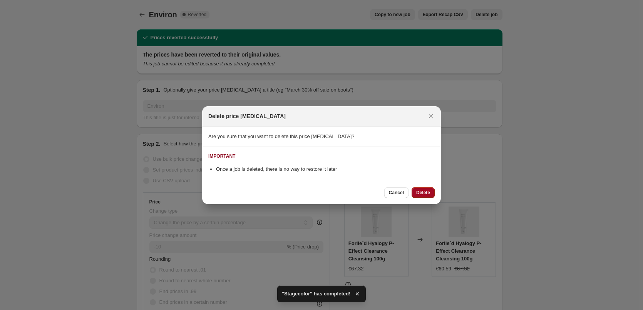
click at [423, 191] on span "Delete" at bounding box center [423, 193] width 14 height 6
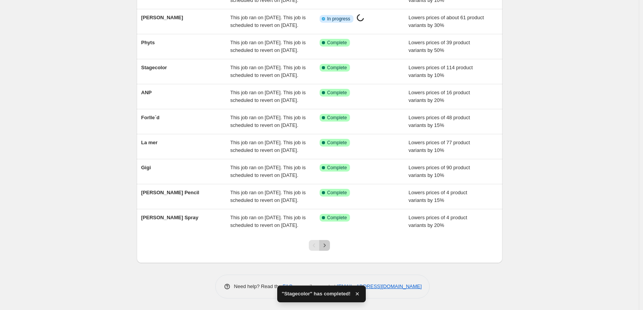
click at [330, 249] on button "Next" at bounding box center [324, 245] width 11 height 11
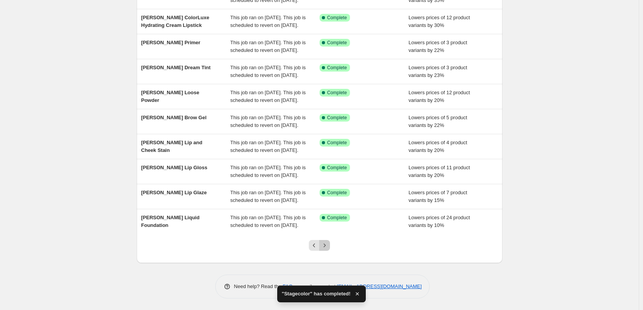
click at [330, 249] on button "Next" at bounding box center [324, 245] width 11 height 11
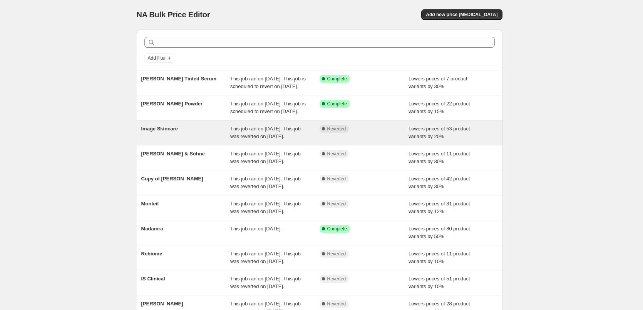
click at [179, 140] on div "Image Skincare" at bounding box center [185, 132] width 89 height 15
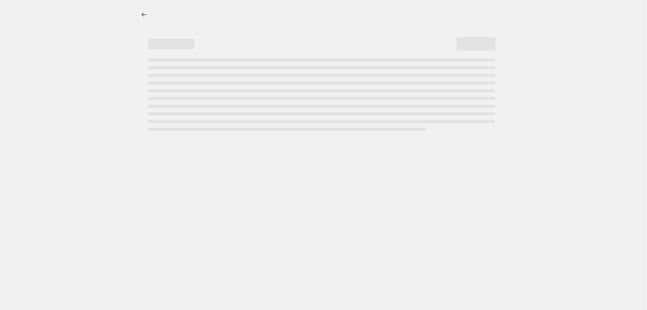
select select "percentage"
select select "remove"
select select "vendor"
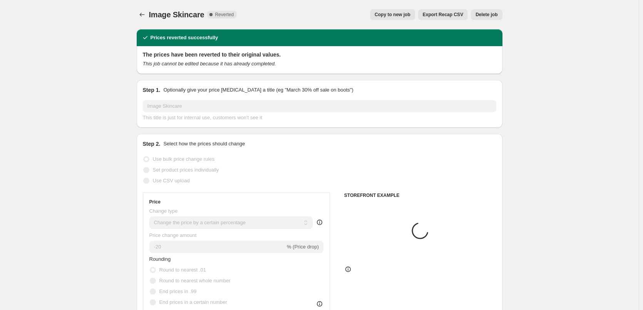
click at [401, 21] on div "Image Skincare. This page is ready Image Skincare Complete Reverted Copy to new…" at bounding box center [320, 14] width 366 height 29
click at [400, 17] on span "Copy to new job" at bounding box center [393, 15] width 36 height 6
select select "percentage"
select select "remove"
select select "vendor"
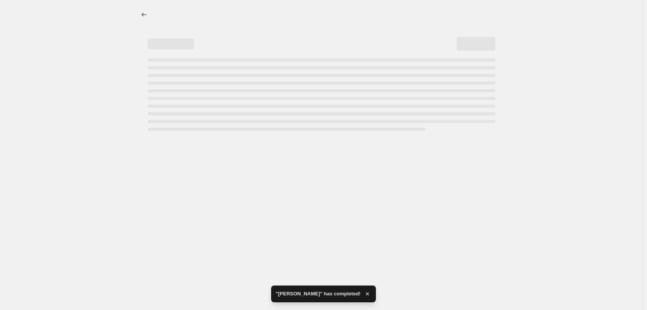
select select "percentage"
select select "remove"
select select "vendor"
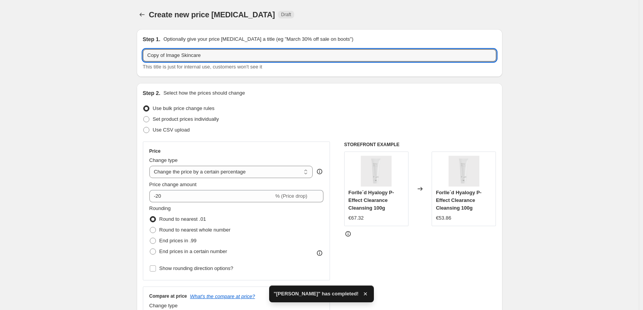
drag, startPoint x: 168, startPoint y: 57, endPoint x: 130, endPoint y: 54, distance: 37.8
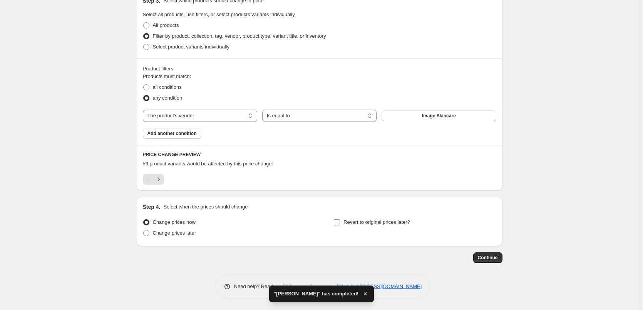
type input "Image Skincare"
click at [386, 224] on span "Revert to original prices later?" at bounding box center [376, 222] width 67 height 6
click at [340, 224] on input "Revert to original prices later?" at bounding box center [337, 222] width 6 height 6
checkbox input "true"
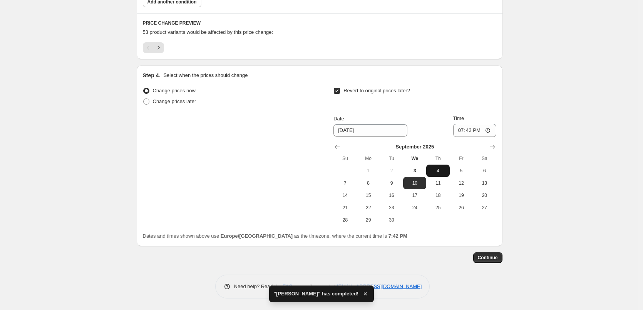
click at [440, 170] on span "4" at bounding box center [437, 171] width 17 height 6
type input "[DATE]"
click at [466, 128] on input "19:42" at bounding box center [474, 130] width 43 height 13
type input "03:00"
click at [500, 254] on button "Continue" at bounding box center [487, 258] width 29 height 11
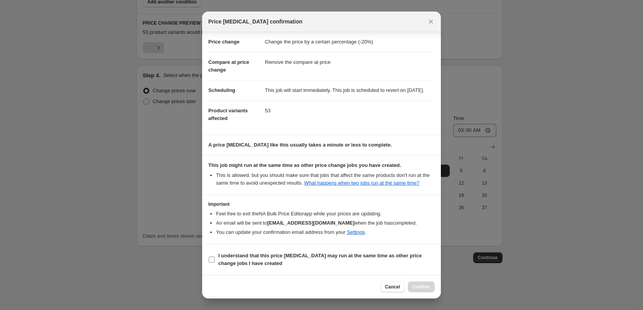
click at [268, 258] on b "I understand that this price [MEDICAL_DATA] may run at the same time as other p…" at bounding box center [319, 259] width 203 height 13
click at [215, 258] on input "I understand that this price [MEDICAL_DATA] may run at the same time as other p…" at bounding box center [212, 260] width 6 height 6
checkbox input "true"
click at [422, 289] on span "Confirm" at bounding box center [421, 287] width 18 height 6
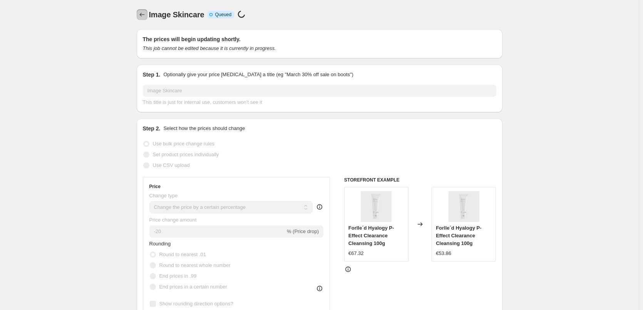
click at [142, 9] on button "Price change jobs" at bounding box center [142, 14] width 11 height 11
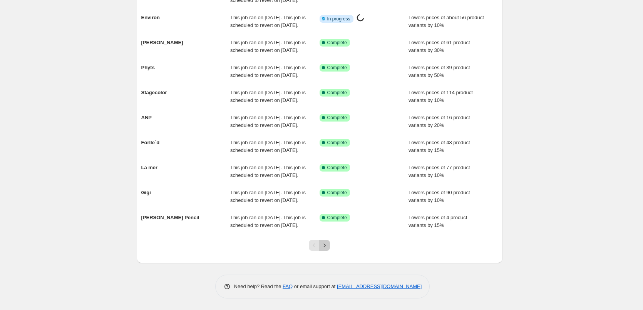
click at [328, 243] on icon "Next" at bounding box center [325, 246] width 8 height 8
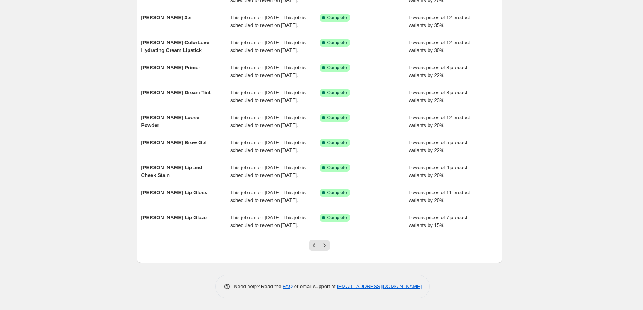
click at [328, 243] on icon "Next" at bounding box center [325, 246] width 8 height 8
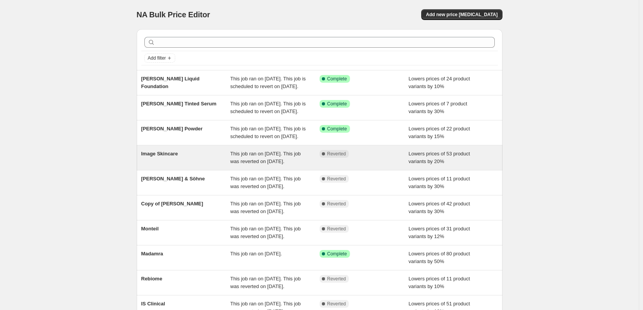
click at [174, 166] on div "Image Skincare" at bounding box center [185, 157] width 89 height 15
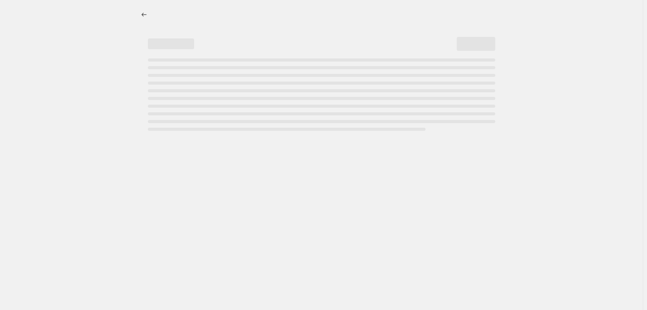
select select "percentage"
select select "remove"
select select "vendor"
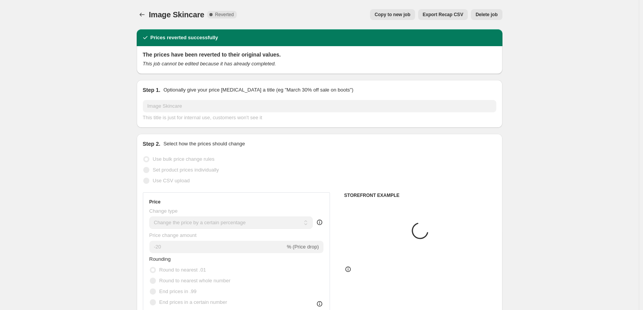
click at [490, 19] on button "Delete job" at bounding box center [486, 14] width 31 height 11
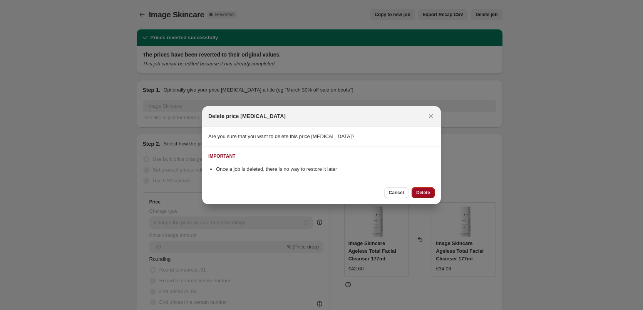
click at [425, 189] on button "Delete" at bounding box center [422, 192] width 23 height 11
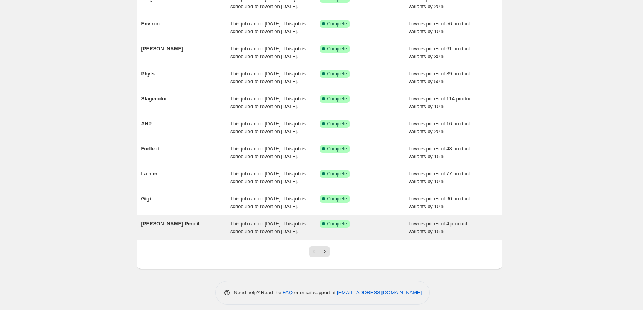
scroll to position [154, 0]
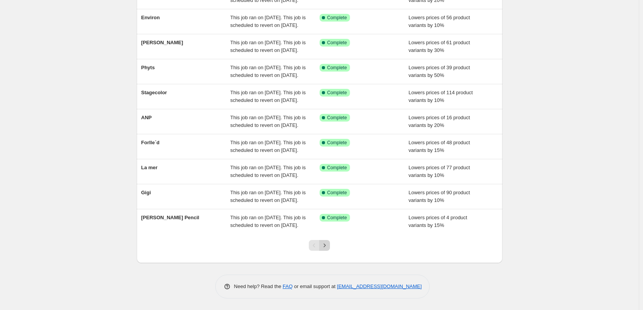
click at [327, 249] on icon "Next" at bounding box center [325, 246] width 8 height 8
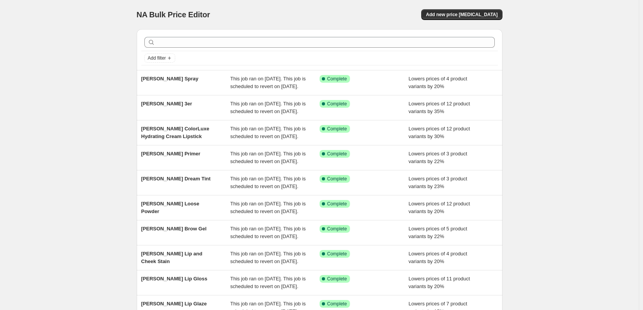
scroll to position [163, 0]
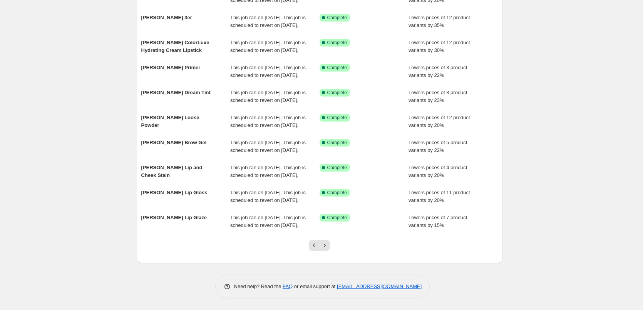
click at [327, 256] on div at bounding box center [319, 248] width 31 height 29
click at [328, 249] on icon "Next" at bounding box center [325, 246] width 8 height 8
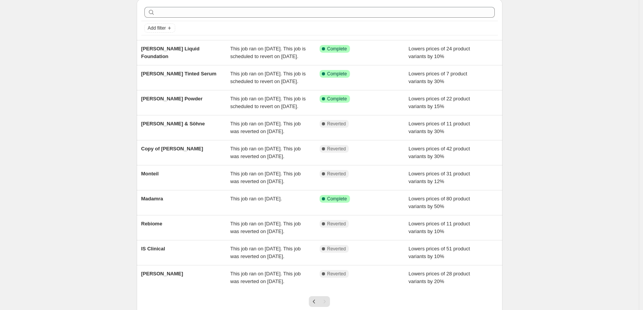
scroll to position [0, 0]
